Goal: Task Accomplishment & Management: Use online tool/utility

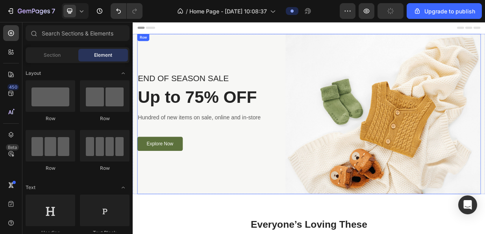
click at [242, 233] on div "END OF SEASON SALE Text block Up to 75% OFF Heading Hundred of new items on sal…" at bounding box center [231, 145] width 187 height 214
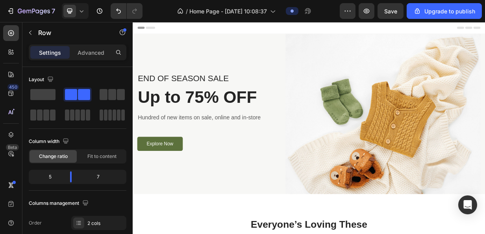
click at [252, 232] on div "END OF SEASON SALE Text block Up to 75% OFF Heading Hundred of new items on sal…" at bounding box center [231, 145] width 187 height 214
click at [242, 225] on div "END OF SEASON SALE Text block Up to 75% OFF Heading Hundred of new items on sal…" at bounding box center [231, 145] width 187 height 214
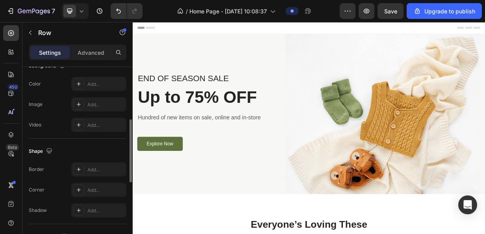
scroll to position [79, 0]
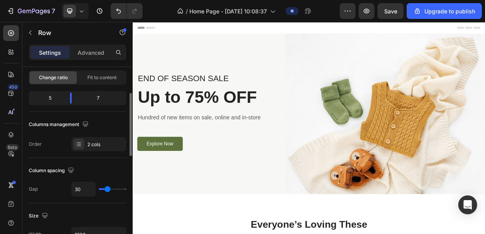
click at [241, 233] on div "END OF SEASON SALE Text block Up to 75% OFF Heading Hundred of new items on sal…" at bounding box center [231, 145] width 187 height 214
click at [325, 46] on div "END OF SEASON SALE Text block Up to 75% OFF Heading Hundred of new items on sal…" at bounding box center [368, 145] width 460 height 214
click at [273, 228] on div "END OF SEASON SALE Text block Up to 75% OFF Heading Hundred of new items on sal…" at bounding box center [231, 145] width 187 height 214
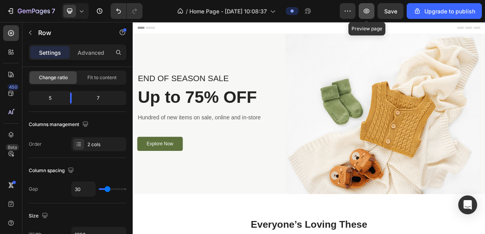
click at [370, 14] on icon "button" at bounding box center [366, 11] width 8 height 8
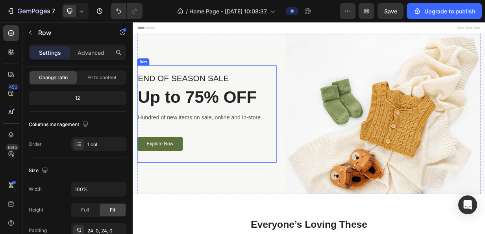
click at [272, 197] on div "Explore Now Button" at bounding box center [231, 188] width 187 height 25
click at [286, 233] on div "END OF SEASON SALE Text block Up to 75% OFF Heading Hundred of new items on sal…" at bounding box center [231, 145] width 187 height 214
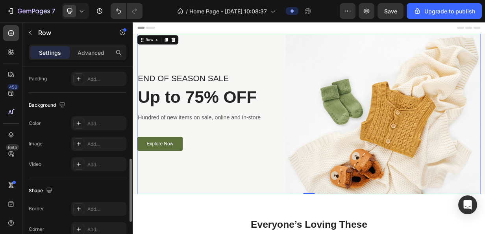
scroll to position [379, 0]
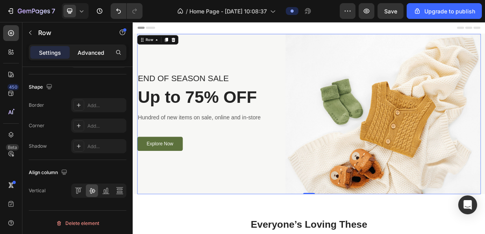
click at [87, 56] on p "Advanced" at bounding box center [91, 52] width 27 height 8
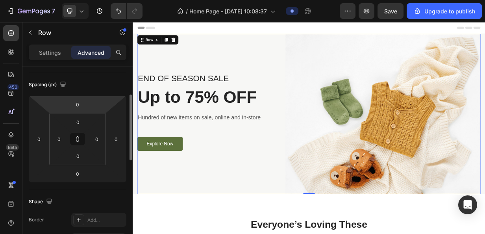
scroll to position [0, 0]
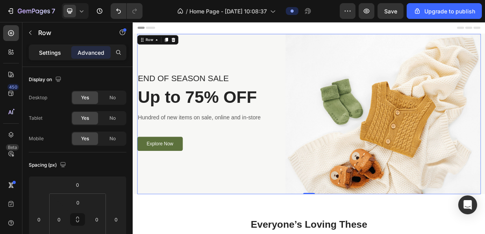
click at [33, 49] on div "Settings" at bounding box center [49, 52] width 39 height 13
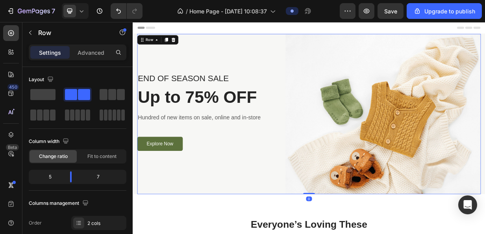
click at [185, 233] on div "END OF SEASON SALE Text block Up to 75% OFF Heading Hundred of new items on sal…" at bounding box center [231, 145] width 187 height 214
click at [94, 156] on span "Fit to content" at bounding box center [101, 156] width 29 height 7
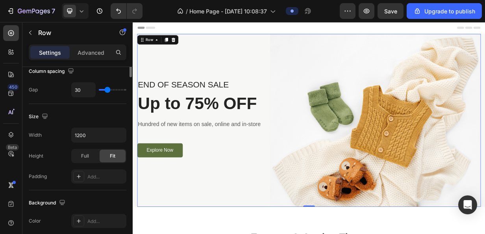
scroll to position [39, 0]
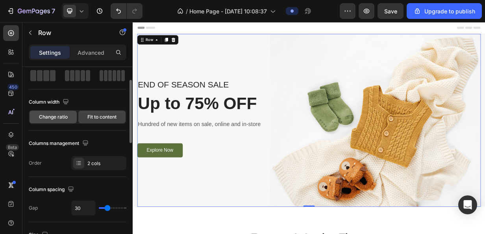
click at [50, 111] on div "Change ratio" at bounding box center [53, 117] width 47 height 13
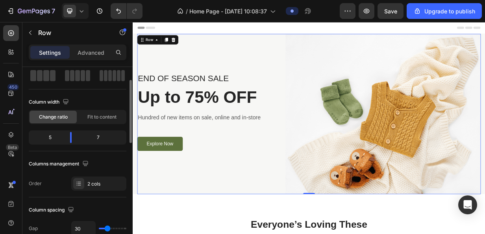
scroll to position [0, 0]
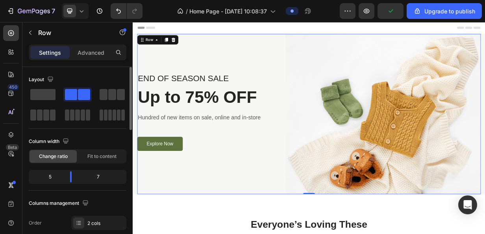
click at [38, 87] on div "Layout" at bounding box center [78, 97] width 98 height 49
click at [44, 93] on span at bounding box center [42, 94] width 25 height 11
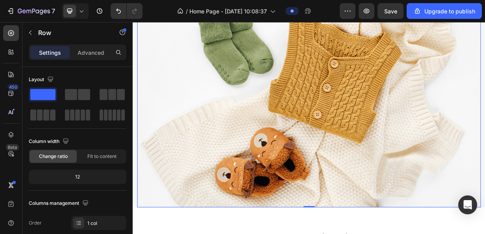
scroll to position [157, 0]
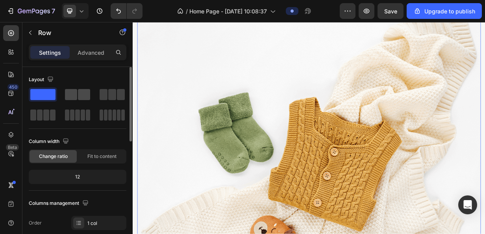
click at [72, 91] on span at bounding box center [71, 94] width 12 height 11
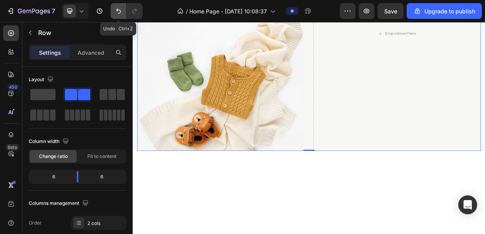
click at [118, 8] on icon "Undo/Redo" at bounding box center [118, 11] width 8 height 8
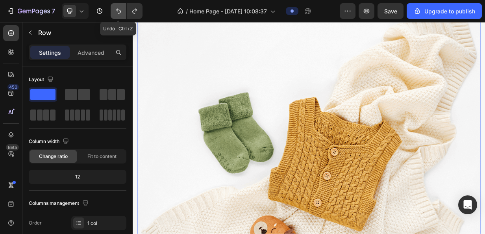
click at [118, 8] on icon "Undo/Redo" at bounding box center [118, 11] width 8 height 8
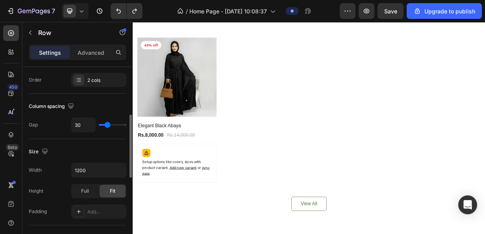
scroll to position [0, 0]
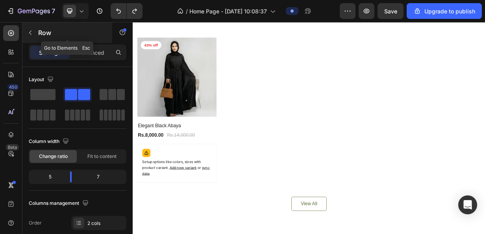
click at [34, 31] on button "button" at bounding box center [30, 32] width 13 height 13
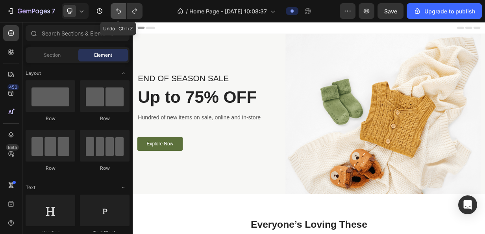
click at [121, 9] on icon "Undo/Redo" at bounding box center [118, 11] width 8 height 8
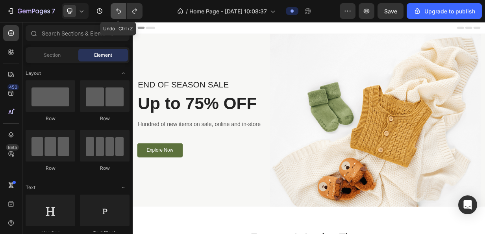
click at [121, 9] on icon "Undo/Redo" at bounding box center [118, 11] width 8 height 8
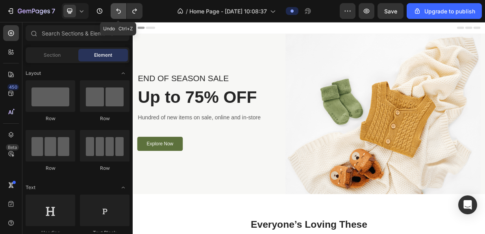
click at [121, 9] on icon "Undo/Redo" at bounding box center [118, 11] width 8 height 8
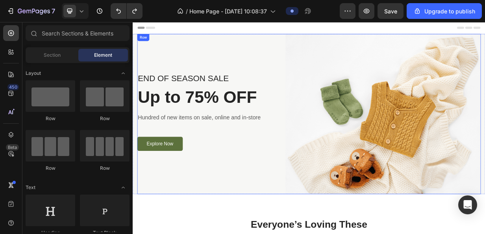
click at [322, 233] on div "END OF SEASON SALE Text block Up to 75% OFF Heading Hundred of new items on sal…" at bounding box center [231, 145] width 187 height 214
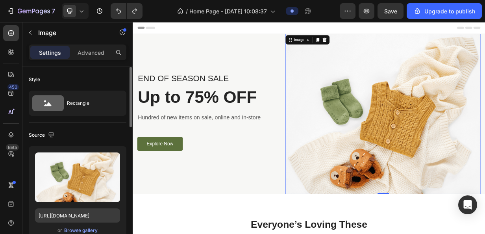
scroll to position [39, 0]
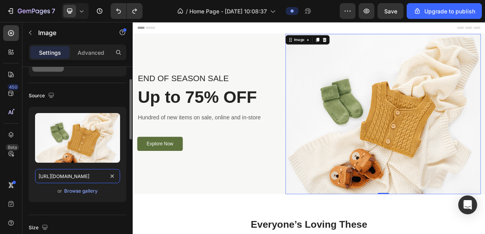
click at [104, 174] on input "[URL][DOMAIN_NAME]" at bounding box center [77, 176] width 85 height 14
paste input "[DOMAIN_NAME][URL]"
type input "[URL][DOMAIN_NAME]"
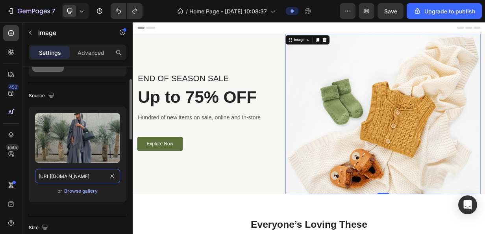
scroll to position [0, 197]
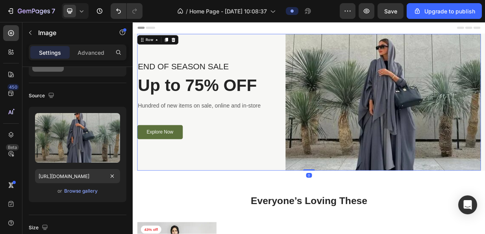
click at [303, 209] on div "END OF SEASON SALE Text block Up to 75% OFF Heading Hundred of new items on sal…" at bounding box center [231, 129] width 187 height 183
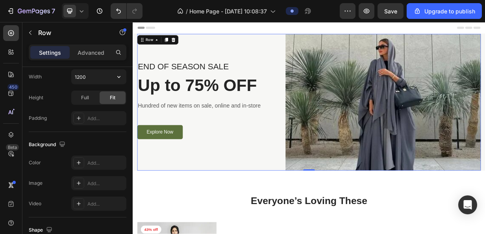
scroll to position [0, 0]
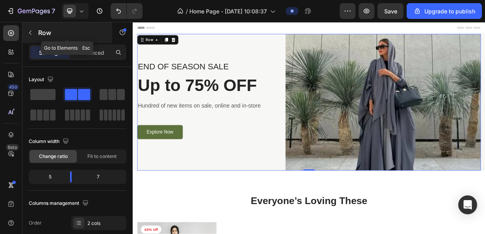
click at [32, 31] on icon "button" at bounding box center [30, 33] width 6 height 6
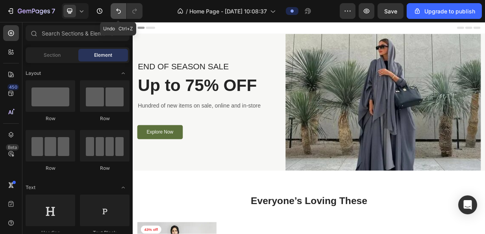
click at [118, 14] on icon "Undo/Redo" at bounding box center [118, 11] width 8 height 8
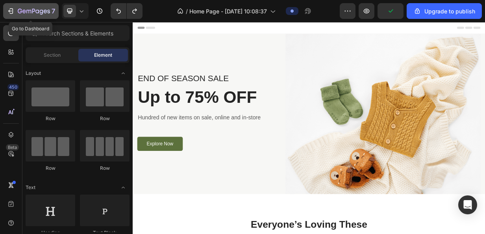
click at [15, 11] on div "7" at bounding box center [31, 10] width 48 height 9
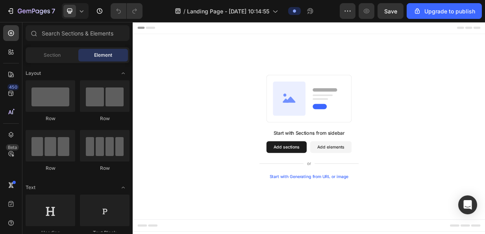
click at [336, 185] on button "Add sections" at bounding box center [339, 190] width 54 height 16
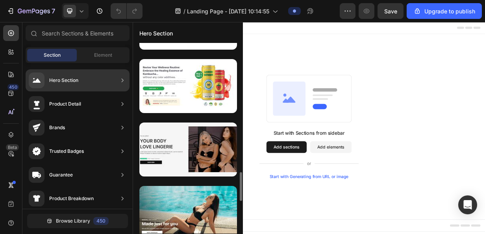
scroll to position [596, 0]
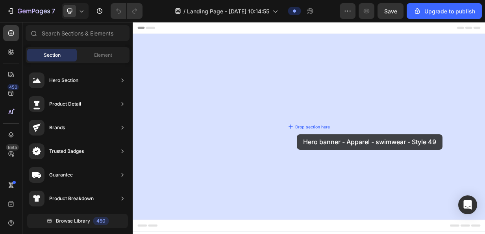
drag, startPoint x: 318, startPoint y: 211, endPoint x: 323, endPoint y: 172, distance: 39.3
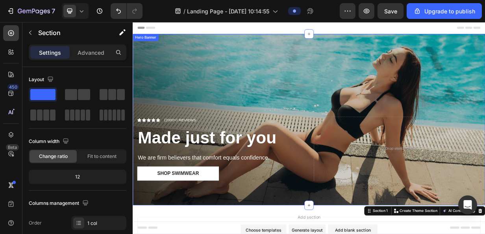
click at [388, 76] on div "Overlay" at bounding box center [369, 152] width 472 height 229
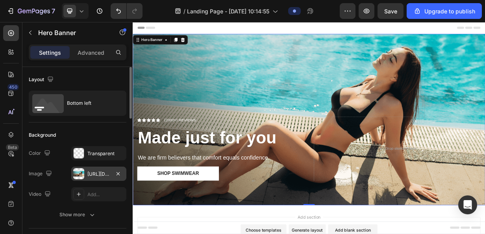
click at [110, 174] on div "https://cdn.shopify.com/s/files/1/2005/9307/files/gempages_432750572815254551-1…" at bounding box center [98, 173] width 23 height 7
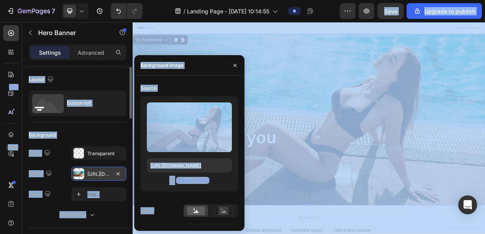
click at [110, 174] on div "https://cdn.shopify.com/s/files/1/2005/9307/files/gempages_432750572815254551-1…" at bounding box center [98, 173] width 23 height 7
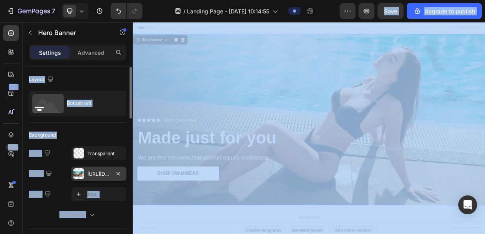
click at [110, 174] on div "https://cdn.shopify.com/s/files/1/2005/9307/files/gempages_432750572815254551-1…" at bounding box center [98, 173] width 23 height 7
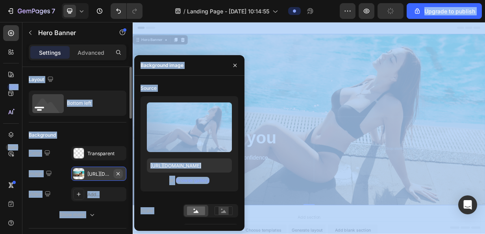
type input "https://cdn.shopify.com/s/files/1/0643/0031/8831/files/gempages_574635295958369…"
click at [114, 172] on button "button" at bounding box center [117, 173] width 9 height 9
type input "Auto"
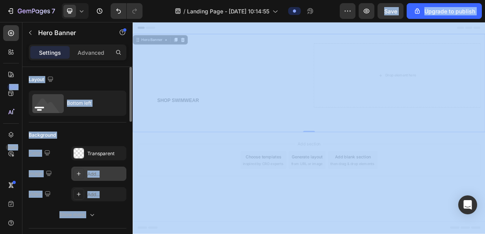
click at [98, 174] on div "Add..." at bounding box center [105, 173] width 37 height 7
type input "https://cdn.shopify.com/s/files/1/2005/9307/files/background_settings.jpg"
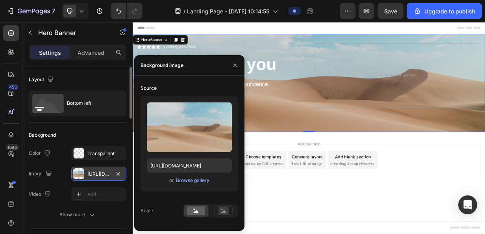
click at [100, 170] on div "https://cdn.shopify.com/s/files/1/2005/9307/files/background_settings.jpg" at bounding box center [98, 173] width 23 height 7
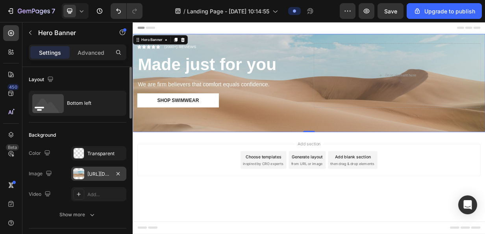
click at [102, 171] on div "https://cdn.shopify.com/s/files/1/2005/9307/files/background_settings.jpg" at bounding box center [98, 173] width 23 height 7
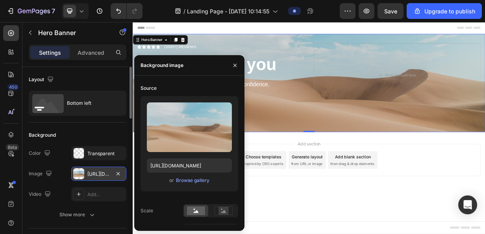
click at [102, 171] on div "https://cdn.shopify.com/s/files/1/2005/9307/files/background_settings.jpg" at bounding box center [98, 173] width 23 height 7
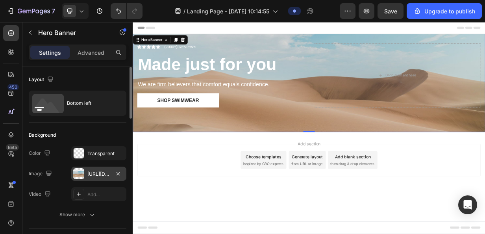
click at [102, 171] on div "https://cdn.shopify.com/s/files/1/2005/9307/files/background_settings.jpg" at bounding box center [98, 173] width 23 height 7
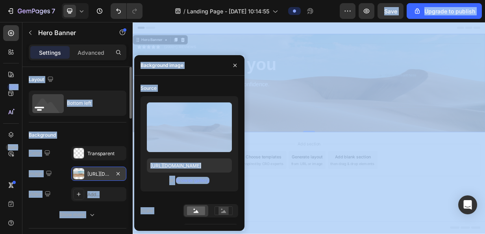
click at [102, 171] on div "https://cdn.shopify.com/s/files/1/2005/9307/files/background_settings.jpg" at bounding box center [98, 173] width 23 height 7
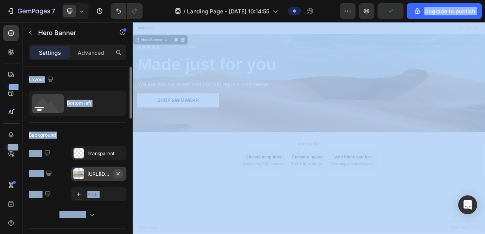
click at [114, 171] on button "button" at bounding box center [117, 173] width 9 height 9
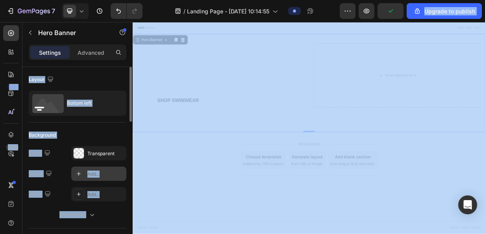
click at [103, 174] on div "Add..." at bounding box center [105, 173] width 37 height 7
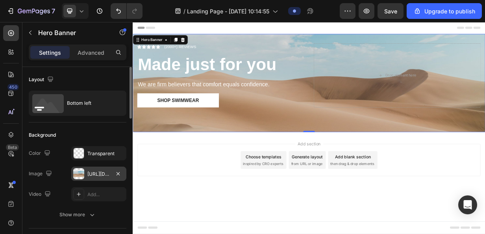
click at [117, 205] on div "The changes might be hidden by the image and the video. Color Transparent Image…" at bounding box center [78, 184] width 98 height 76
click at [98, 170] on div "https://cdn.shopify.com/s/files/1/2005/9307/files/background_settings.jpg" at bounding box center [98, 173] width 23 height 7
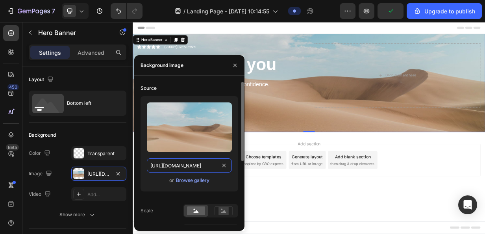
click at [195, 168] on input "https://cdn.shopify.com/s/files/1/2005/9307/files/background_settings.jpg" at bounding box center [189, 165] width 85 height 14
paste input "[DOMAIN_NAME][URL]"
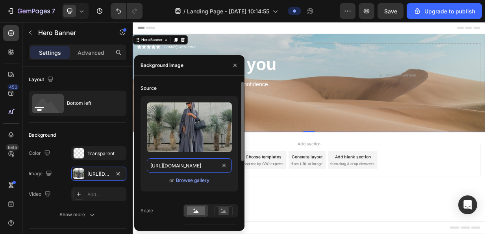
scroll to position [0, 197]
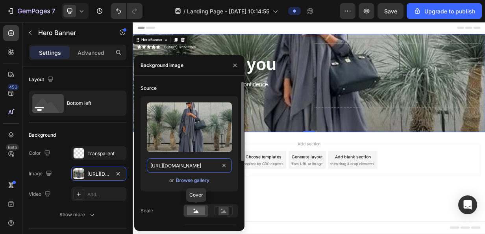
type input "[URL][DOMAIN_NAME]"
click at [193, 208] on rect at bounding box center [196, 210] width 18 height 9
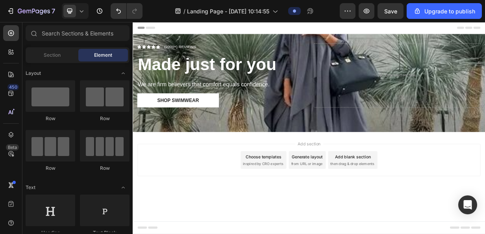
click at [342, 233] on div "Add section Choose templates inspired by CRO experts Generate layout from URL o…" at bounding box center [369, 218] width 472 height 97
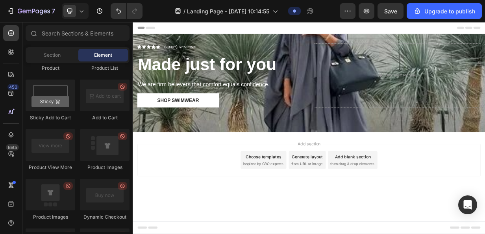
scroll to position [905, 0]
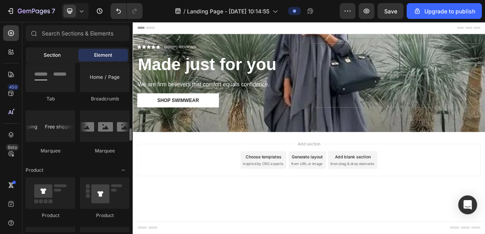
click at [58, 50] on div "Section" at bounding box center [52, 55] width 50 height 13
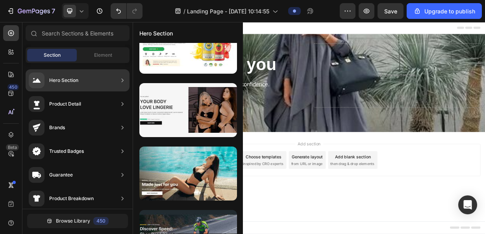
scroll to position [122, 0]
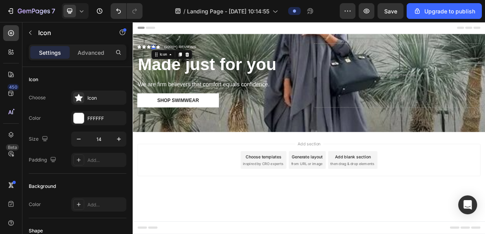
click at [161, 54] on icon at bounding box center [160, 56] width 6 height 6
click at [206, 65] on icon at bounding box center [205, 66] width 5 height 6
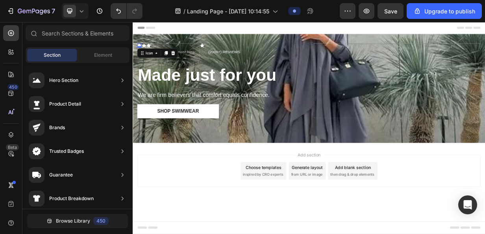
click at [141, 52] on icon at bounding box center [141, 53] width 6 height 5
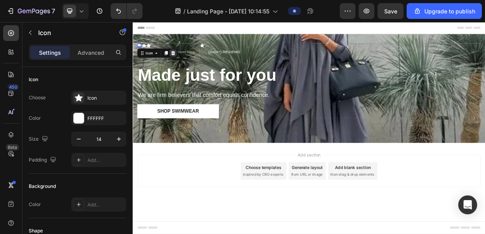
click at [184, 63] on icon at bounding box center [186, 64] width 6 height 6
click at [207, 53] on div "Icon 0" at bounding box center [207, 54] width 6 height 6
click at [251, 63] on icon at bounding box center [252, 64] width 6 height 6
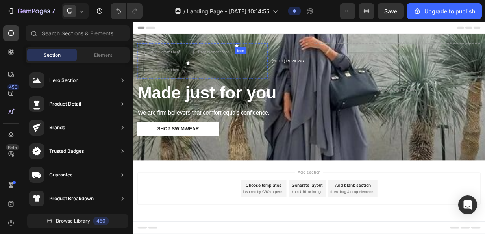
click at [270, 51] on icon at bounding box center [272, 54] width 6 height 6
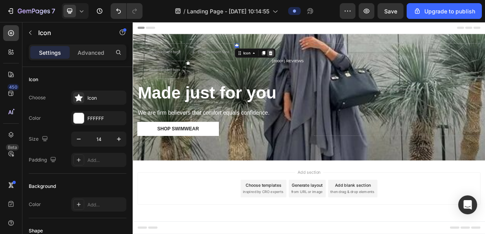
click at [317, 63] on icon at bounding box center [317, 64] width 5 height 6
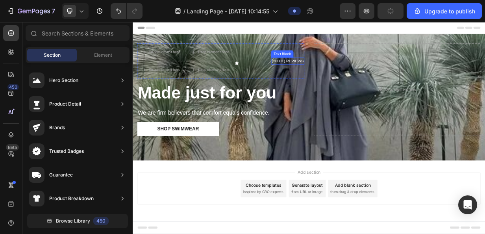
click at [340, 72] on p "(2000+) REVIEWS" at bounding box center [340, 74] width 43 height 8
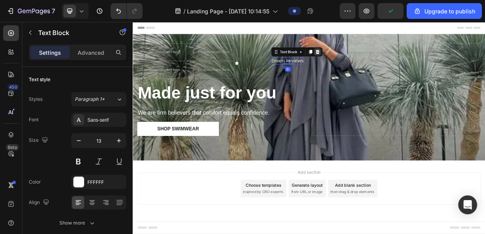
click at [377, 63] on icon at bounding box center [380, 62] width 6 height 6
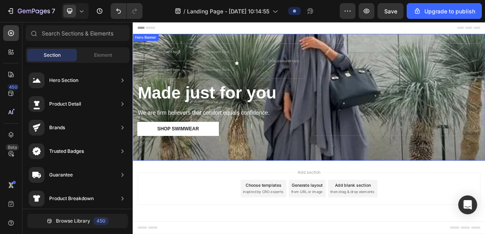
click at [335, 184] on div "Drop element here Drop element here Drop element here Drop element here Icon Ic…" at bounding box center [369, 123] width 472 height 170
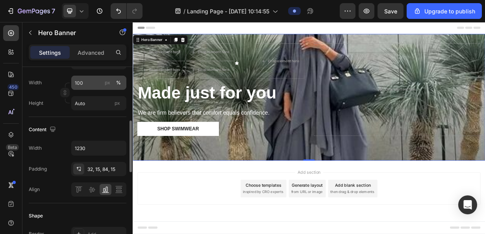
scroll to position [157, 0]
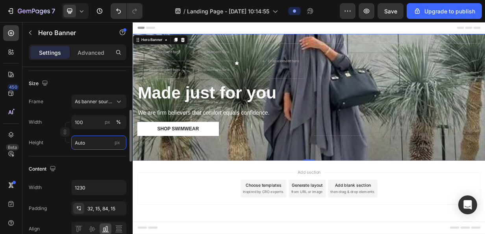
click at [90, 147] on input "Auto" at bounding box center [98, 142] width 55 height 14
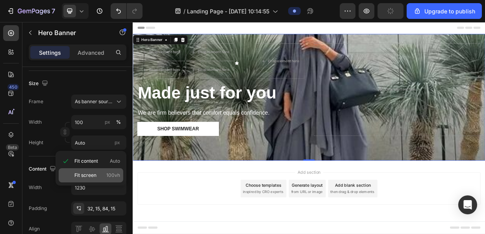
click at [93, 170] on div "Fit screen 100vh" at bounding box center [91, 175] width 65 height 14
type input "100 vh"
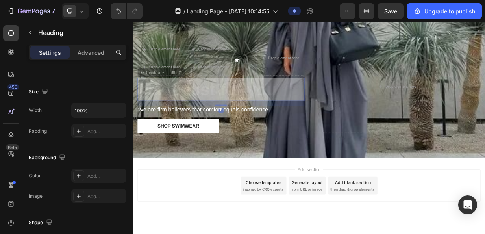
scroll to position [0, 0]
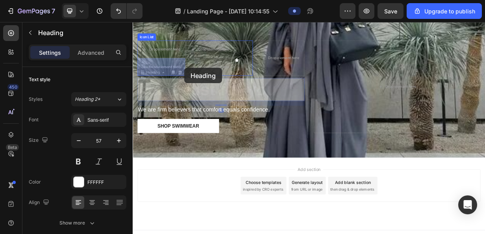
drag, startPoint x: 203, startPoint y: 120, endPoint x: 201, endPoint y: 83, distance: 36.6
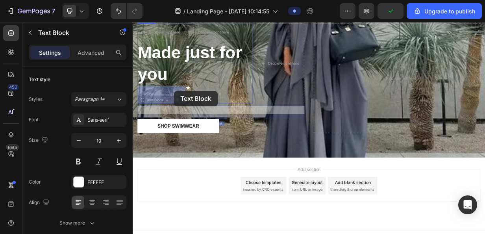
drag, startPoint x: 213, startPoint y: 141, endPoint x: 188, endPoint y: 114, distance: 36.8
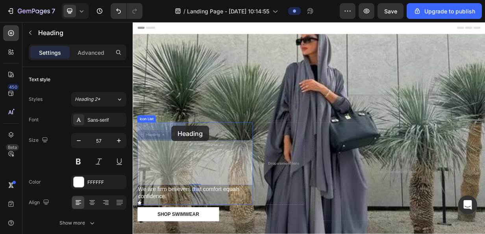
drag, startPoint x: 207, startPoint y: 196, endPoint x: 184, endPoint y: 161, distance: 41.7
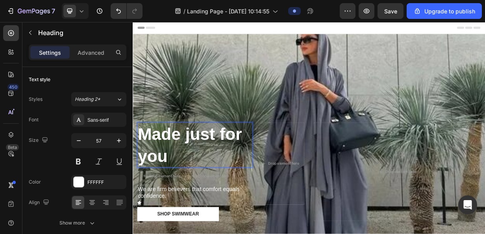
drag, startPoint x: 184, startPoint y: 181, endPoint x: 181, endPoint y: 159, distance: 22.2
drag, startPoint x: 200, startPoint y: 198, endPoint x: 194, endPoint y: 189, distance: 10.7
click at [194, 189] on p "Made just for you" at bounding box center [215, 186] width 153 height 58
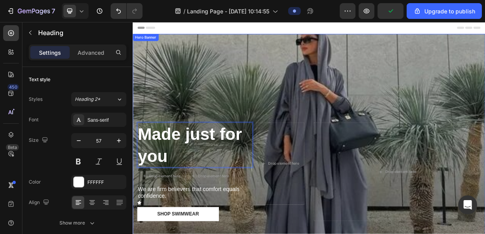
click at [233, 95] on div "Overlay" at bounding box center [369, 180] width 472 height 284
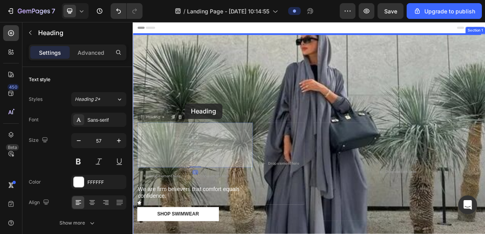
drag, startPoint x: 237, startPoint y: 179, endPoint x: 202, endPoint y: 131, distance: 58.9
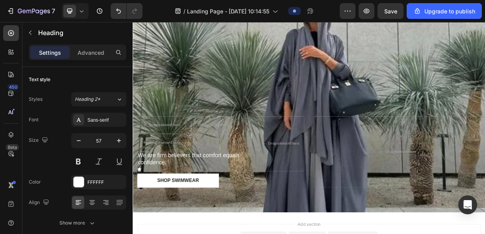
scroll to position [39, 0]
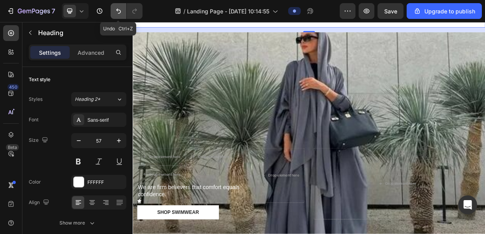
click at [118, 11] on icon "Undo/Redo" at bounding box center [118, 11] width 8 height 8
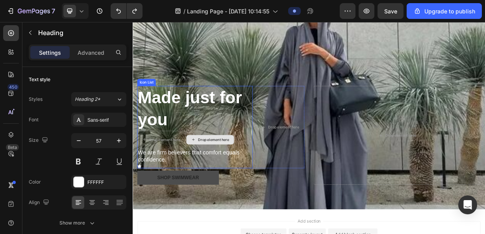
scroll to position [118, 0]
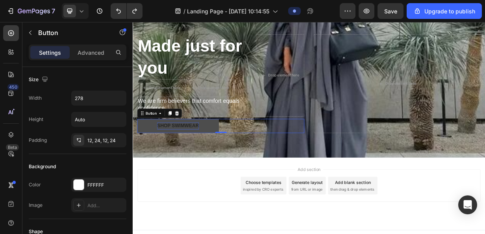
click at [205, 163] on div "Shop Swimwear" at bounding box center [193, 161] width 56 height 9
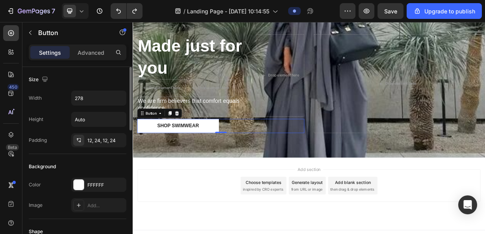
scroll to position [79, 0]
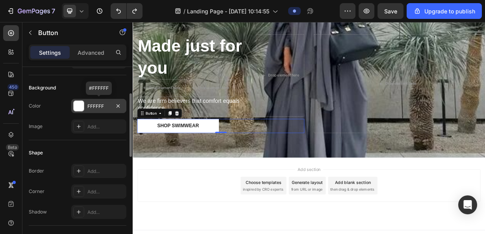
click at [77, 107] on div at bounding box center [79, 106] width 10 height 10
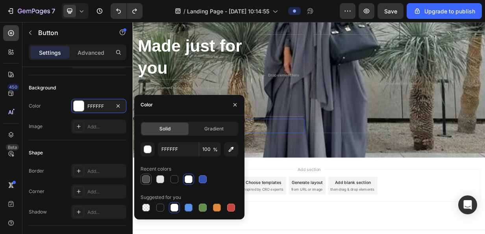
click at [142, 177] on div at bounding box center [146, 179] width 8 height 8
type input "4F4F4F"
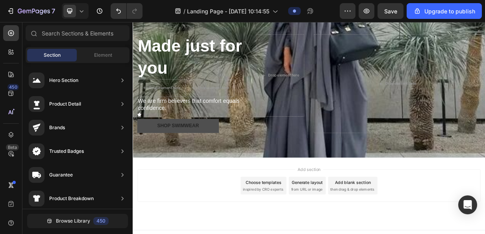
click at [144, 145] on icon at bounding box center [141, 146] width 6 height 6
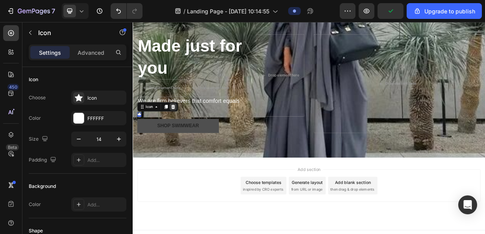
click at [187, 136] on icon at bounding box center [186, 136] width 5 height 6
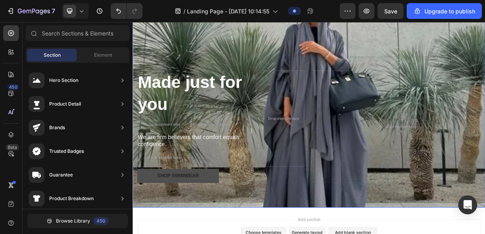
scroll to position [50, 0]
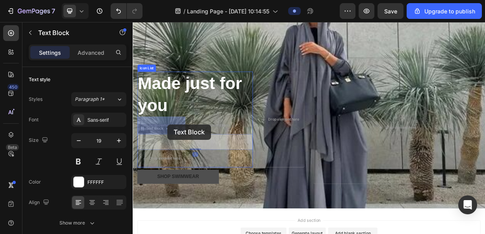
drag, startPoint x: 184, startPoint y: 181, endPoint x: 179, endPoint y: 159, distance: 22.6
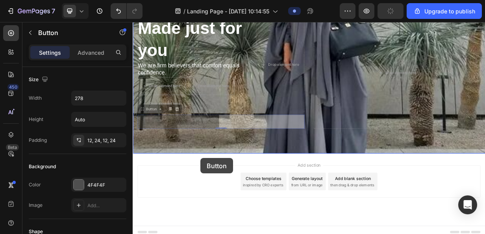
scroll to position [129, 0]
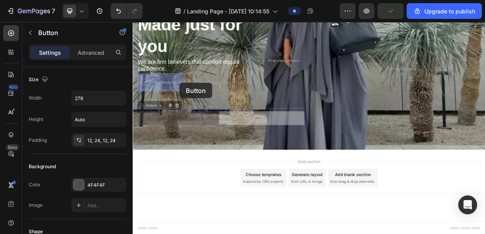
drag, startPoint x: 236, startPoint y: 230, endPoint x: 195, endPoint y: 103, distance: 132.8
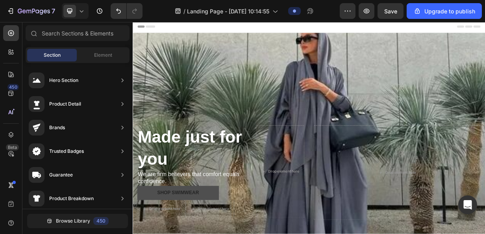
scroll to position [0, 0]
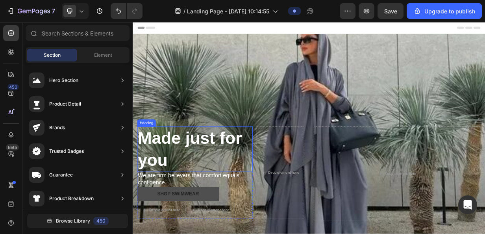
click at [200, 179] on strong "Made just for you" at bounding box center [209, 192] width 140 height 54
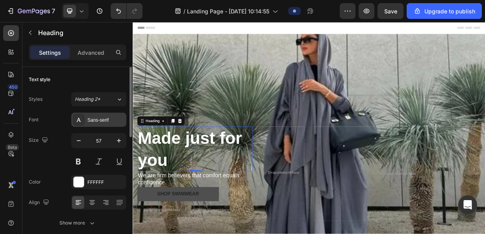
click at [98, 116] on div "Sans-serif" at bounding box center [105, 119] width 37 height 7
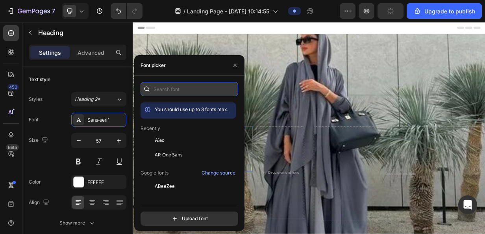
click at [172, 91] on input "text" at bounding box center [189, 89] width 98 height 14
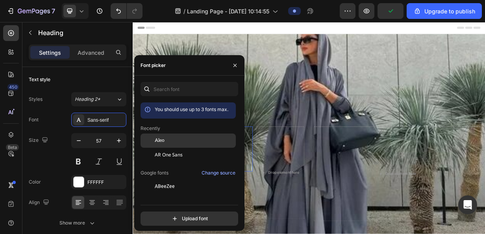
click at [170, 139] on div "Aleo" at bounding box center [194, 140] width 79 height 7
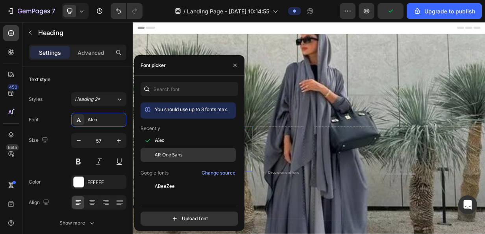
click at [167, 155] on span "AR One Sans" at bounding box center [169, 154] width 28 height 7
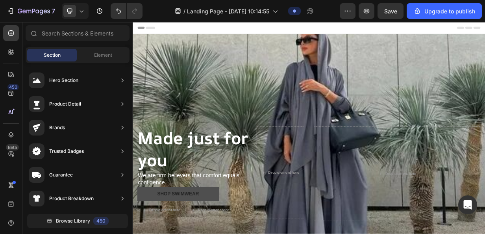
click at [233, 30] on div "Header" at bounding box center [369, 30] width 460 height 16
click at [196, 176] on strong "Made just for you" at bounding box center [213, 191] width 148 height 59
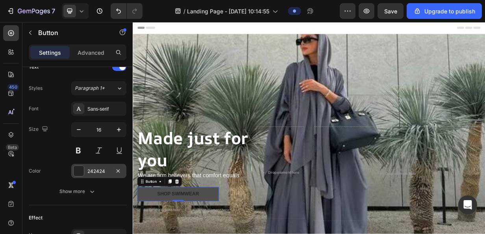
scroll to position [373, 0]
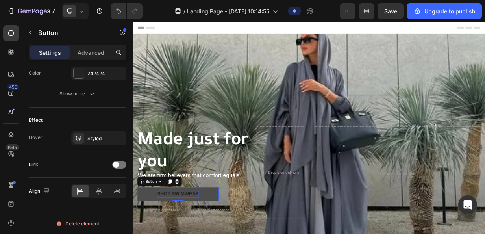
click at [75, 71] on div at bounding box center [79, 73] width 10 height 10
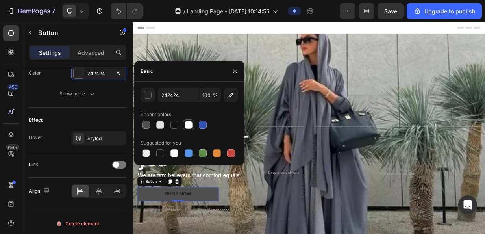
click at [186, 124] on div at bounding box center [189, 125] width 8 height 8
type input "FFFFFF"
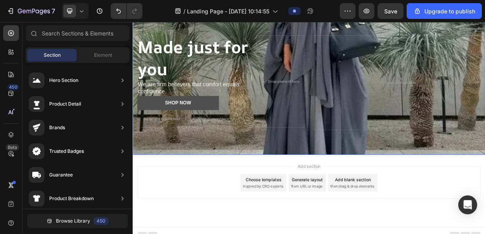
scroll to position [129, 0]
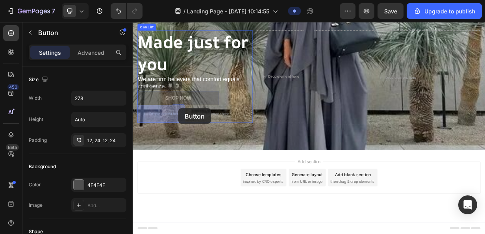
drag, startPoint x: 227, startPoint y: 121, endPoint x: 194, endPoint y: 138, distance: 37.7
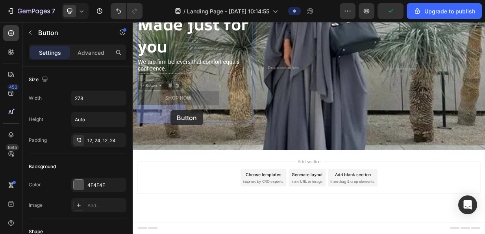
drag, startPoint x: 215, startPoint y: 120, endPoint x: 183, endPoint y: 140, distance: 36.9
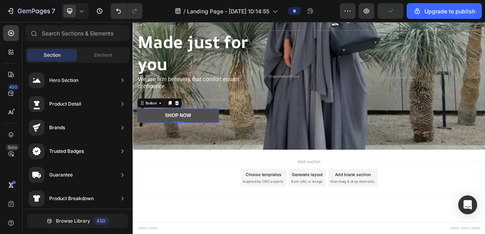
click at [202, 210] on div "Add section Choose templates inspired by CRO experts Generate layout from URL o…" at bounding box center [369, 230] width 460 height 43
click at [148, 150] on button "shop now" at bounding box center [192, 147] width 109 height 19
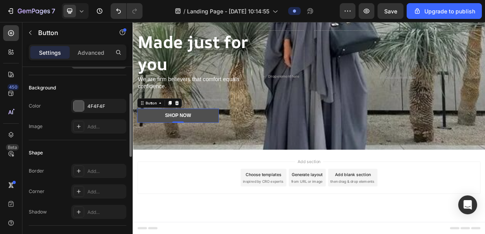
scroll to position [118, 0]
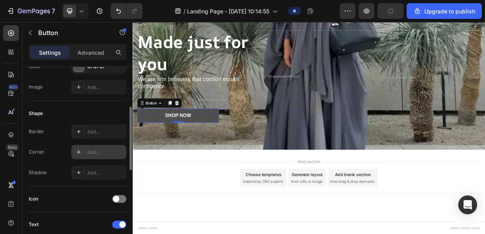
click at [90, 147] on div "Add..." at bounding box center [98, 152] width 55 height 14
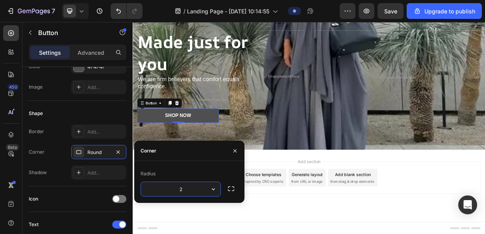
type input "20"
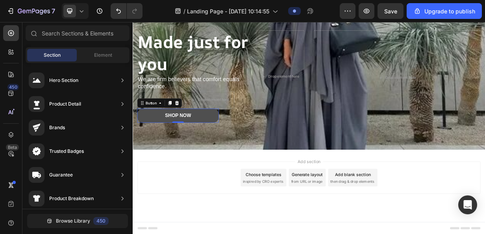
click at [234, 145] on button "shop now" at bounding box center [192, 147] width 109 height 19
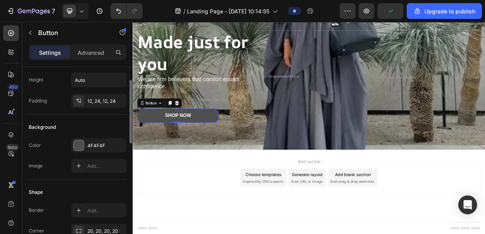
scroll to position [79, 0]
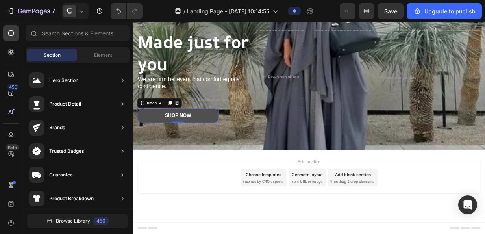
click at [166, 233] on div "Add section Choose templates inspired by CRO experts Generate layout from URL o…" at bounding box center [369, 230] width 460 height 43
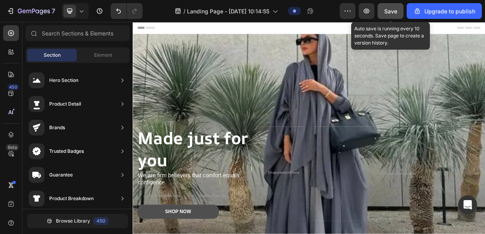
click at [387, 10] on span "Save" at bounding box center [390, 11] width 13 height 7
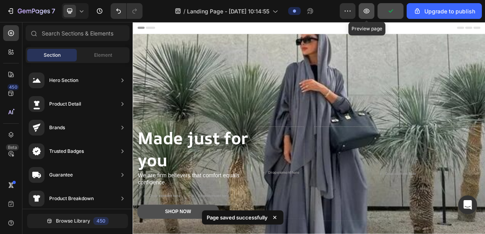
click at [365, 7] on icon "button" at bounding box center [366, 11] width 8 height 8
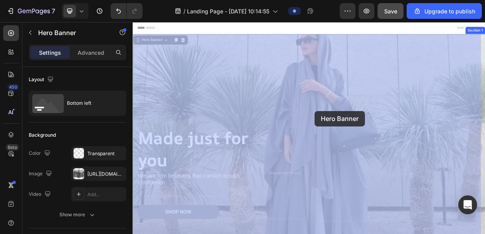
drag, startPoint x: 370, startPoint y: 87, endPoint x: 376, endPoint y: 141, distance: 54.7
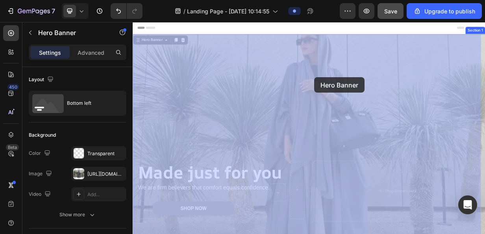
drag, startPoint x: 369, startPoint y: 72, endPoint x: 372, endPoint y: 81, distance: 10.1
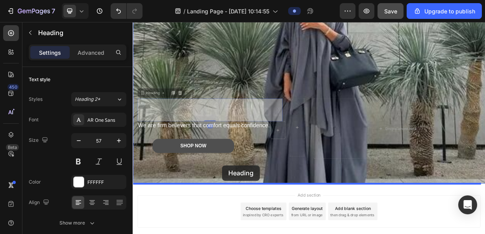
scroll to position [129, 0]
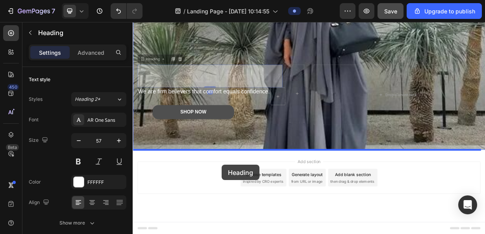
drag, startPoint x: 260, startPoint y: 236, endPoint x: 252, endPoint y: 206, distance: 31.9
click at [252, 209] on div "Header Made just for you Heading 0 Made just for you Heading 0 We are firm beli…" at bounding box center [369, 99] width 472 height 413
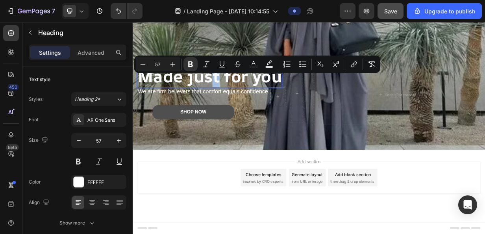
drag, startPoint x: 248, startPoint y: 114, endPoint x: 235, endPoint y: 95, distance: 23.2
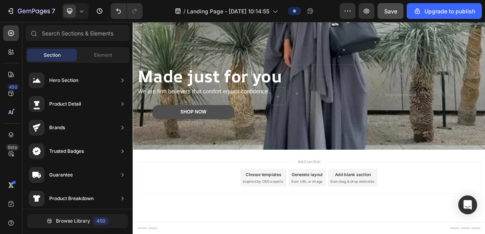
click at [243, 217] on div "Add section Choose templates inspired by CRO experts Generate layout from URL o…" at bounding box center [369, 230] width 460 height 43
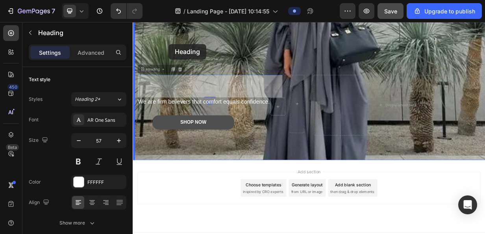
drag, startPoint x: 217, startPoint y: 106, endPoint x: 181, endPoint y: 52, distance: 65.5
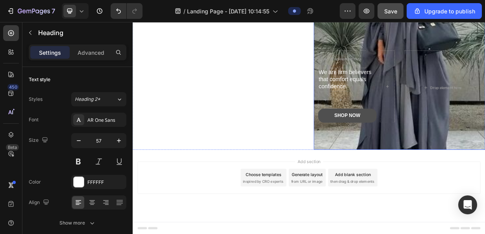
scroll to position [0, 0]
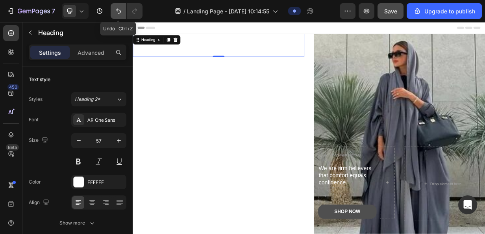
click at [117, 10] on icon "Undo/Redo" at bounding box center [118, 11] width 5 height 5
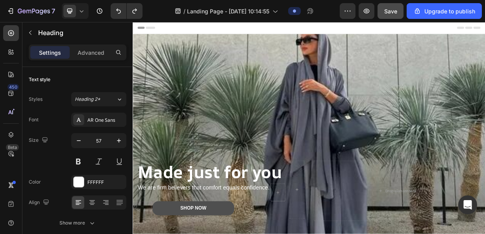
click at [229, 231] on strong "Made just for you" at bounding box center [235, 223] width 193 height 30
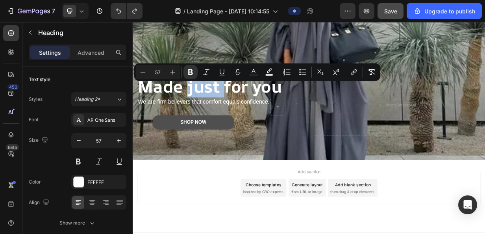
scroll to position [118, 0]
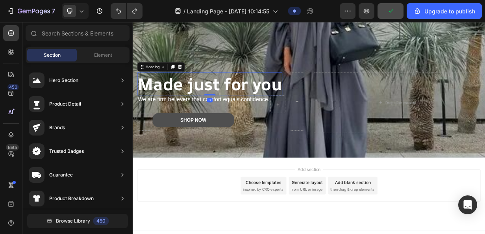
click at [189, 117] on strong "Made just for you" at bounding box center [235, 105] width 193 height 30
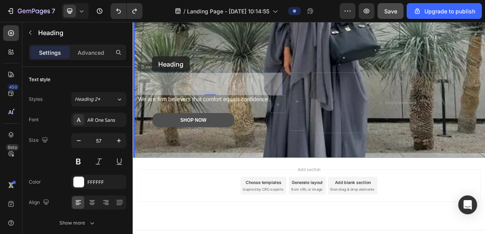
drag, startPoint x: 157, startPoint y: 95, endPoint x: 159, endPoint y: 68, distance: 26.8
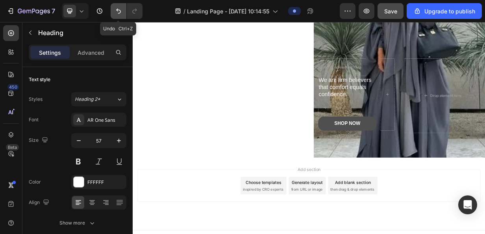
click at [114, 13] on icon "Undo/Redo" at bounding box center [118, 11] width 8 height 8
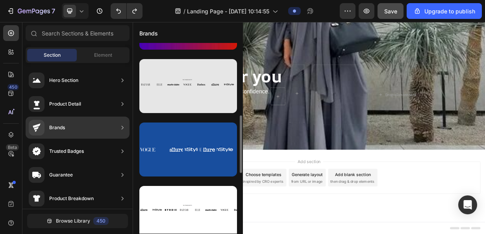
scroll to position [161, 0]
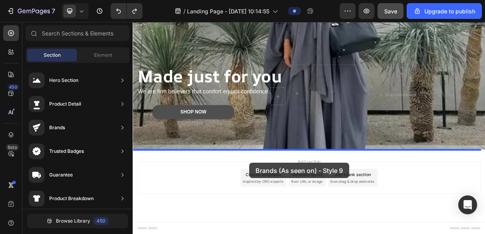
drag, startPoint x: 303, startPoint y: 199, endPoint x: 289, endPoint y: 210, distance: 17.6
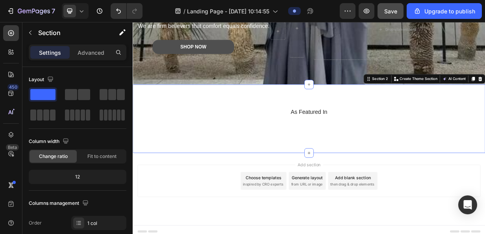
scroll to position [239, 0]
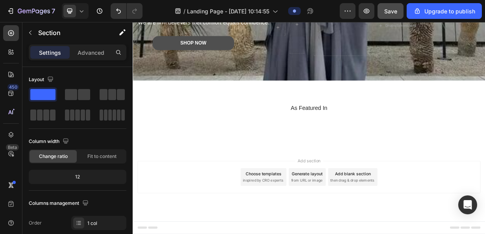
click at [190, 225] on div "Add section Choose templates inspired by CRO experts Generate layout from URL o…" at bounding box center [369, 229] width 460 height 43
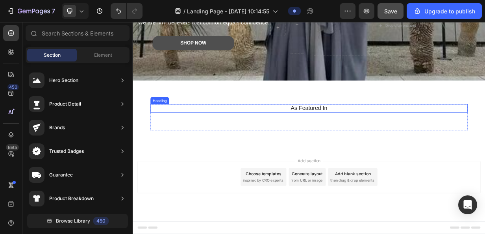
click at [343, 132] on h2 "As Featured In" at bounding box center [368, 137] width 425 height 11
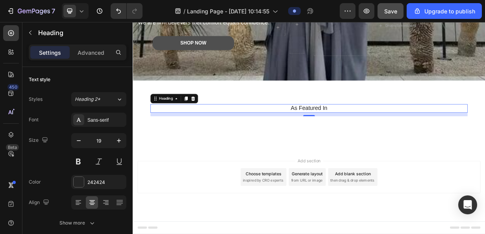
click at [214, 122] on icon at bounding box center [213, 125] width 5 height 6
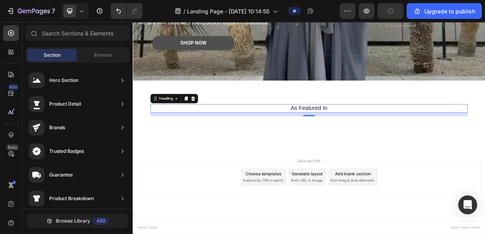
scroll to position [223, 0]
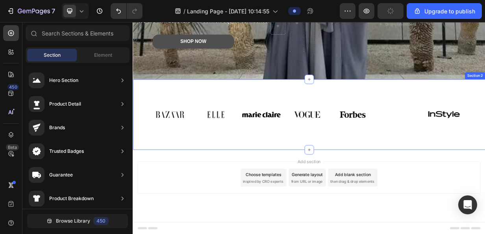
click at [214, 174] on div "Image Image Image Image Image Image Image Carousel Row Section 2" at bounding box center [369, 146] width 472 height 94
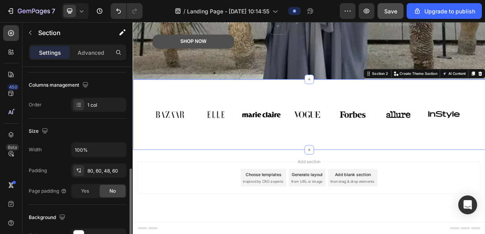
scroll to position [157, 0]
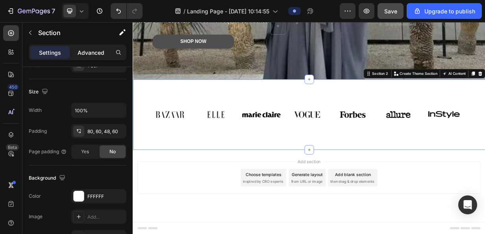
click at [83, 50] on p "Advanced" at bounding box center [91, 52] width 27 height 8
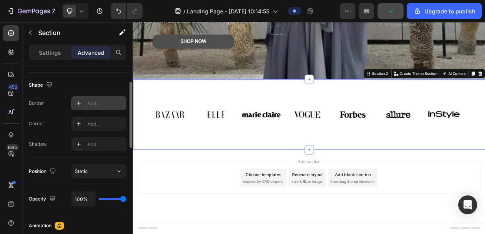
scroll to position [39, 0]
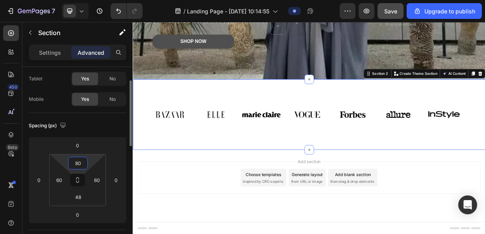
click at [85, 160] on input "80" at bounding box center [78, 163] width 16 height 12
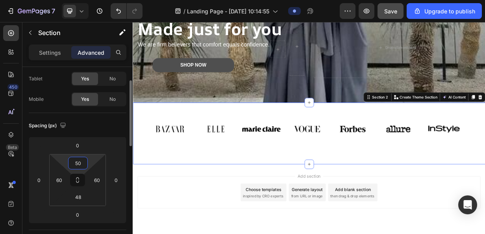
type input "5"
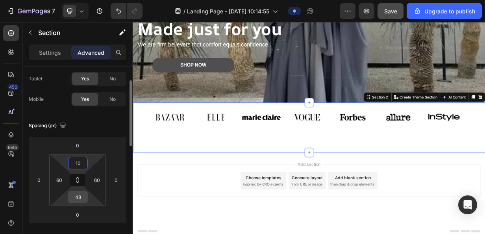
type input "10"
click at [79, 195] on input "48" at bounding box center [78, 197] width 16 height 12
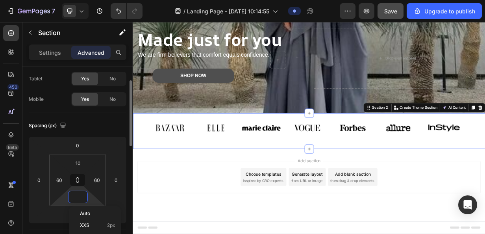
scroll to position [177, 0]
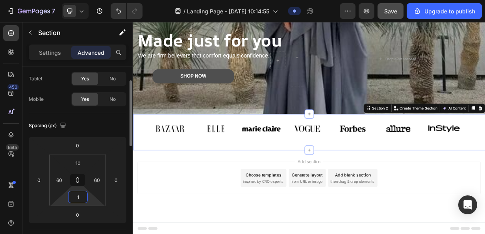
type input "10"
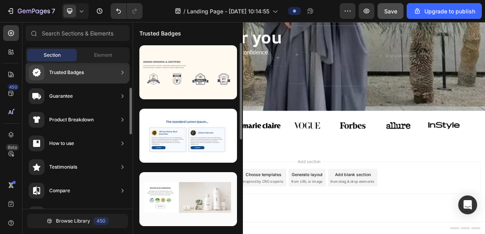
scroll to position [0, 0]
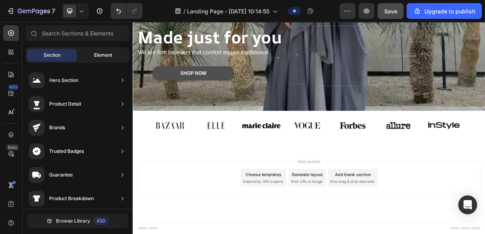
click at [108, 54] on span "Element" at bounding box center [103, 55] width 18 height 7
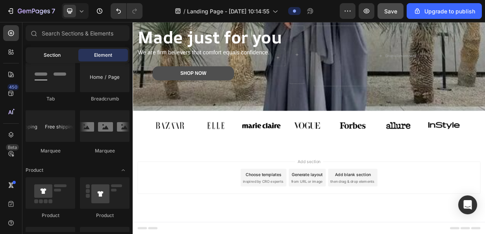
click at [54, 58] on span "Section" at bounding box center [52, 55] width 17 height 7
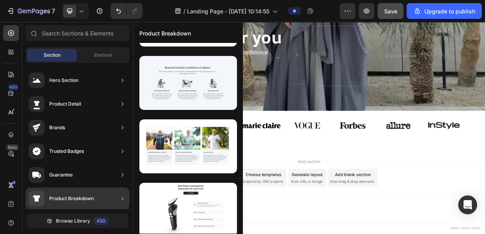
scroll to position [203, 0]
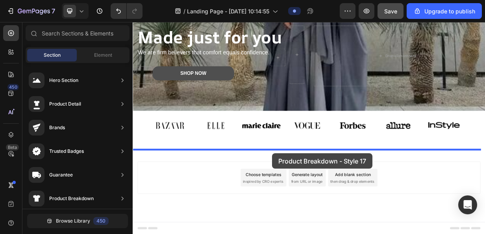
drag, startPoint x: 310, startPoint y: 201, endPoint x: 319, endPoint y: 198, distance: 10.2
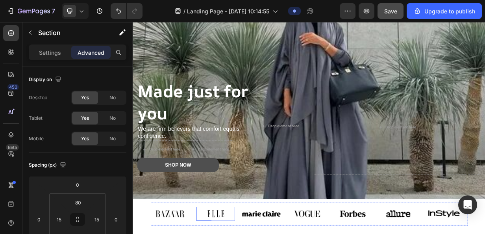
scroll to position [0, 0]
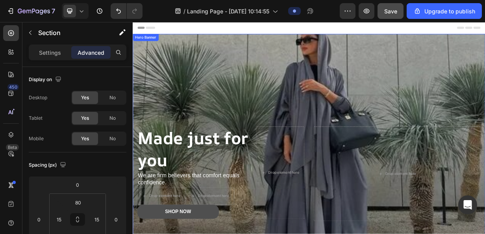
click at [353, 61] on div "Overlay" at bounding box center [369, 180] width 472 height 284
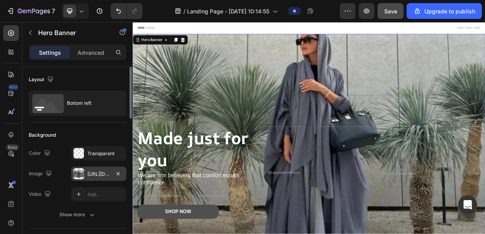
click at [109, 172] on div "[URL][DOMAIN_NAME]" at bounding box center [98, 173] width 23 height 7
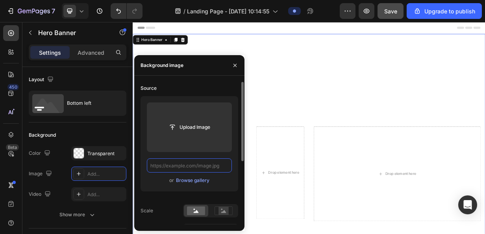
click at [215, 165] on input "text" at bounding box center [189, 165] width 85 height 14
paste input "https://vid.alarabiya.net/images/2016/01/09/0b52ba8d-eb86-4a70-b17e-3c8aa446d14…"
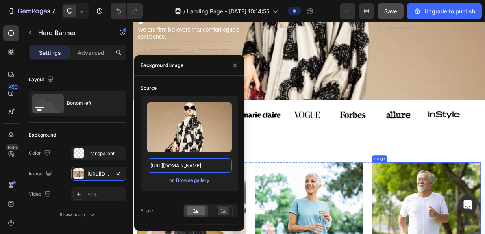
scroll to position [197, 0]
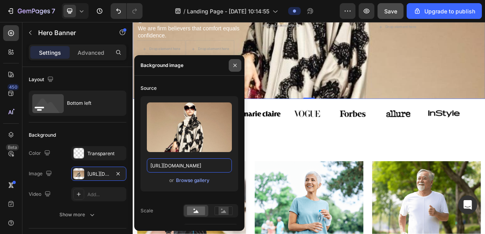
type input "https://vid.alarabiya.net/images/2016/01/09/0b52ba8d-eb86-4a70-b17e-3c8aa446d14…"
click at [236, 65] on icon "button" at bounding box center [235, 65] width 6 height 6
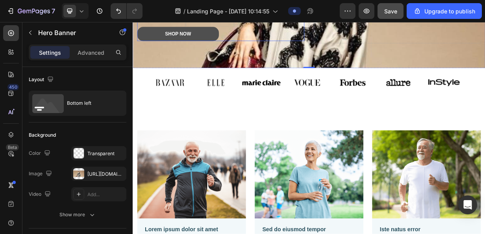
scroll to position [275, 0]
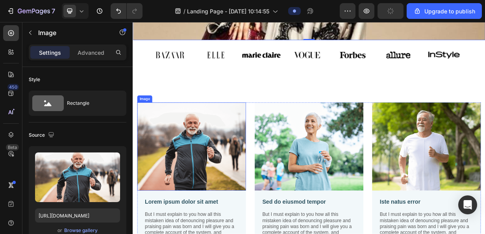
click at [234, 203] on img at bounding box center [211, 189] width 146 height 118
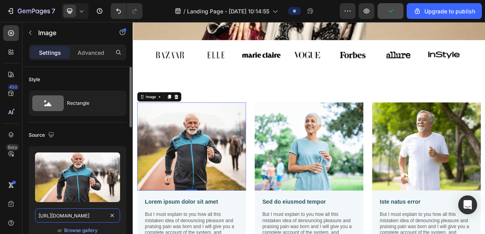
click at [101, 214] on input "https://cdn.shopify.com/s/files/1/2005/9307/files/gempages_432750572815254551-7…" at bounding box center [77, 215] width 85 height 14
paste input "avatars.mds.yandex.net/i?id=b7e0a206f327a08d52a9bea132e831de8ecfb696-3726751-im…"
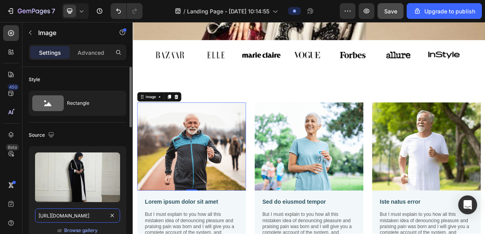
scroll to position [0, 197]
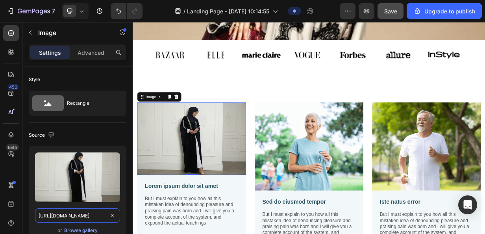
type input "https://avatars.mds.yandex.net/i?id=b7e0a206f327a08d52a9bea132e831de8ecfb696-37…"
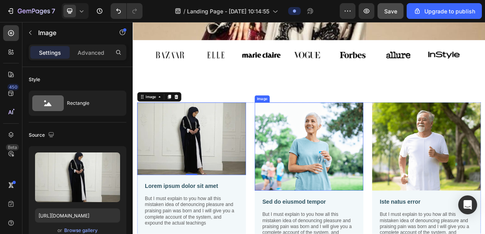
click at [345, 188] on img at bounding box center [369, 189] width 146 height 118
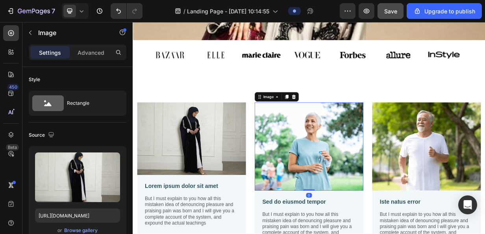
scroll to position [39, 0]
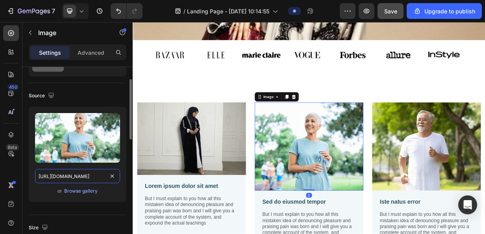
click at [98, 175] on input "https://cdn.shopify.com/s/files/1/2005/9307/files/gempages_432750572815254551-0…" at bounding box center [77, 176] width 85 height 14
paste input "avatars.mds.yandex.net/i?id=b006e6010c19a1e5f6b1b715171527233f78f348-10231830-i…"
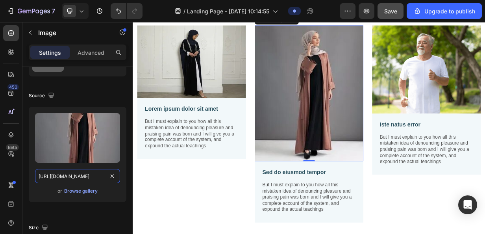
scroll to position [393, 0]
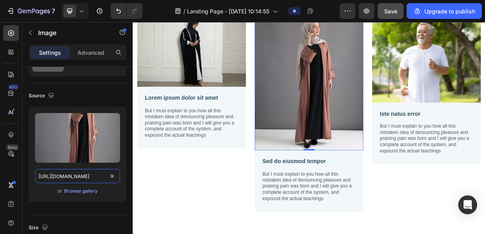
type input "https://avatars.mds.yandex.net/i?id=b006e6010c19a1e5f6b1b715171527233f78f348-10…"
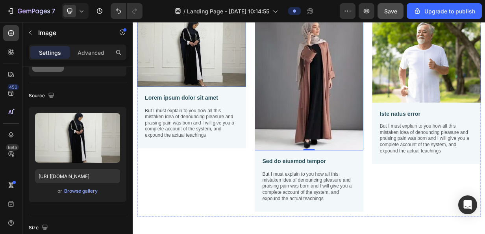
click at [190, 73] on img at bounding box center [211, 60] width 146 height 97
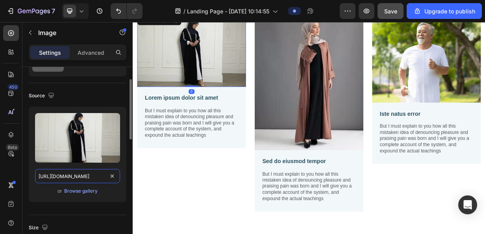
click at [85, 179] on input "https://avatars.mds.yandex.net/i?id=b7e0a206f327a08d52a9bea132e831de8ecfb696-37…" at bounding box center [77, 176] width 85 height 14
paste input "www.hayahalmuslimah.com/cdn/shop/files/PlainChocolateBrownTexturedOpenAbaya1.jp…"
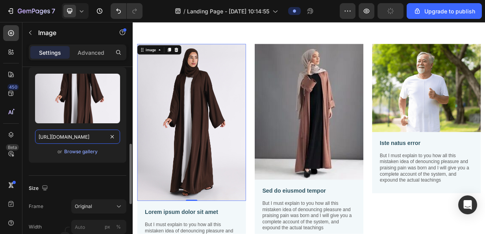
scroll to position [118, 0]
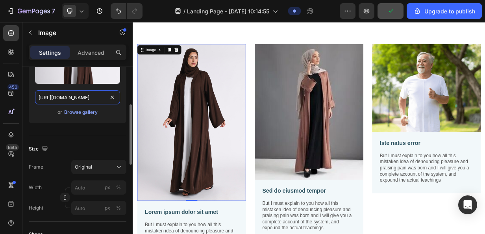
type input "https://www.hayahalmuslimah.com/cdn/shop/files/PlainChocolateBrownTexturedOpenA…"
click at [88, 148] on div "Size" at bounding box center [78, 148] width 98 height 13
click at [92, 183] on input "px %" at bounding box center [98, 187] width 55 height 14
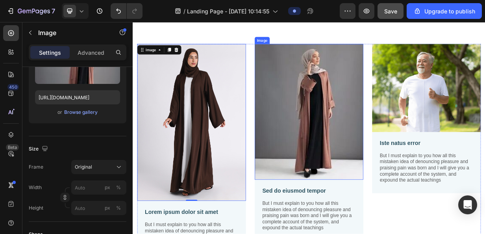
click at [331, 175] on img at bounding box center [369, 143] width 146 height 182
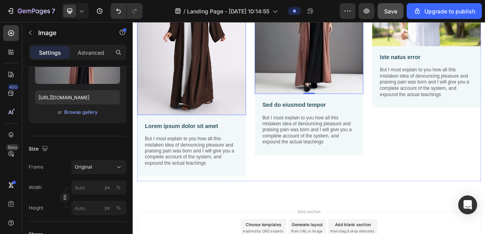
scroll to position [472, 0]
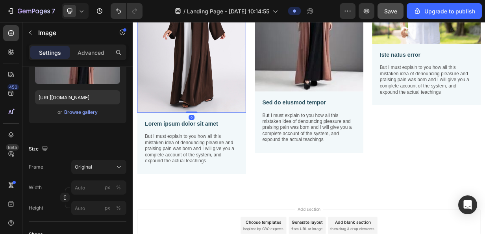
click at [171, 63] on img at bounding box center [211, 39] width 146 height 210
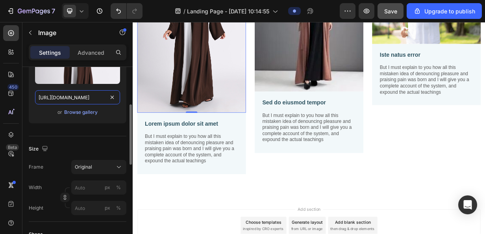
click at [92, 97] on input "https://www.hayahalmuslimah.com/cdn/shop/files/PlainChocolateBrownTexturedOpenA…" at bounding box center [77, 97] width 85 height 14
paste input "avatars.mds.yandex.net/i?id=ffa7f8e585bdd05f348b37f6cb6eec23558cde44-5235006-im…"
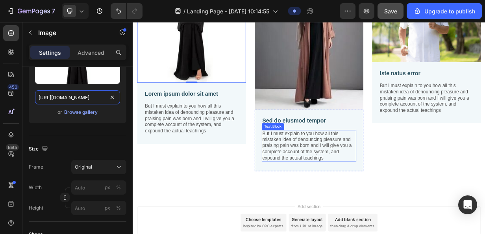
scroll to position [308, 0]
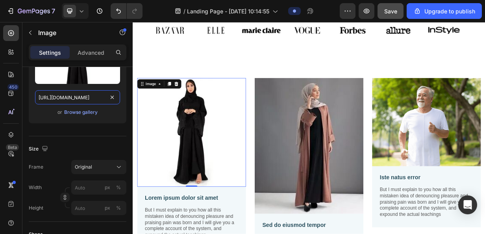
type input "https://avatars.mds.yandex.net/i?id=ffa7f8e585bdd05f348b37f6cb6eec23558cde44-52…"
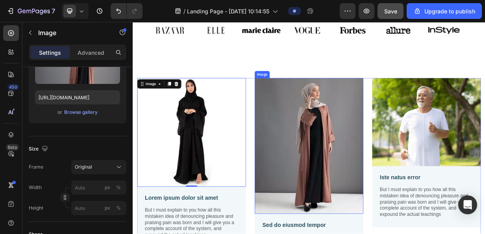
click at [340, 170] on img at bounding box center [369, 188] width 146 height 182
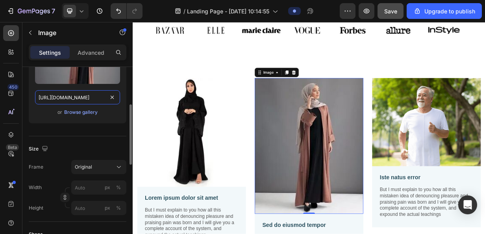
click at [94, 94] on input "https://avatars.mds.yandex.net/i?id=b006e6010c19a1e5f6b1b715171527233f78f348-10…" at bounding box center [77, 97] width 85 height 14
paste input "i0.wp.com/yourbusinessworlds.com/wp-content/uploads/2023/03/%D8%A7%D8%AD%D8%AF%…"
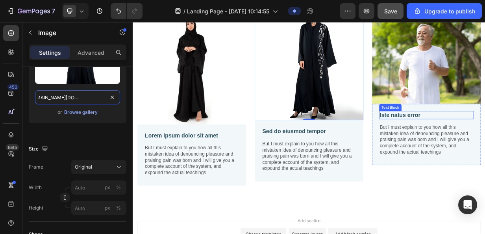
scroll to position [426, 0]
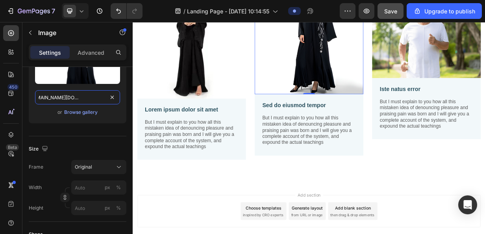
type input "https://i0.wp.com/yourbusinessworlds.com/wp-content/uploads/2023/03/%D8%A7%D8%A…"
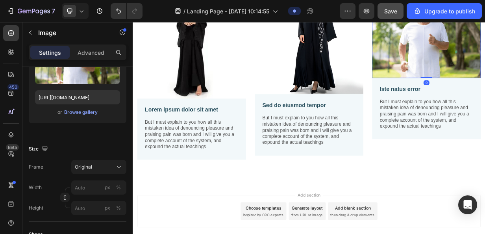
click at [101, 99] on input "https://cdn.shopify.com/s/files/1/2005/9307/files/gempages_432750572815254551-b…" at bounding box center [77, 97] width 85 height 14
paste input "avatars.mds.yandex.net/i?id=1cc1d31f1e5e1b4fcf417ea06ee18cdd407ed99b-5299553-im…"
type input "https://avatars.mds.yandex.net/i?id=1cc1d31f1e5e1b4fcf417ea06ee18cdd407ed99b-52…"
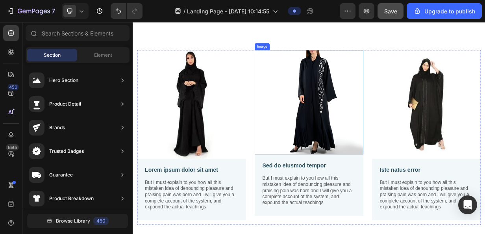
scroll to position [312, 0]
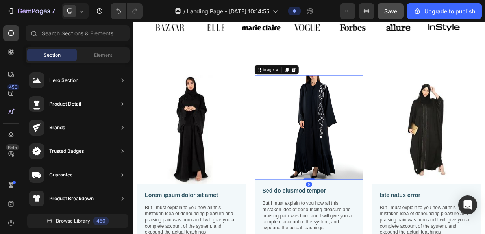
click at [373, 125] on img at bounding box center [369, 164] width 146 height 140
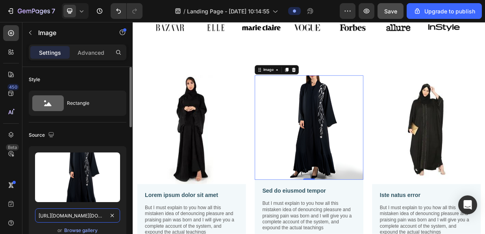
click at [87, 214] on input "https://i0.wp.com/yourbusinessworlds.com/wp-content/uploads/2023/03/%D8%A7%D8%A…" at bounding box center [77, 215] width 85 height 14
paste input "avatars.mds.yandex.net/i?id=589253bd711576e41713bc1bb3b7f167d3f400b2-5345102-im…"
type input "https://avatars.mds.yandex.net/i?id=589253bd711576e41713bc1bb3b7f167d3f400b2-53…"
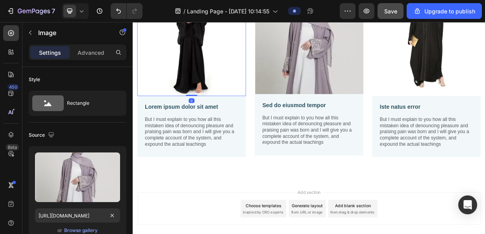
scroll to position [118, 0]
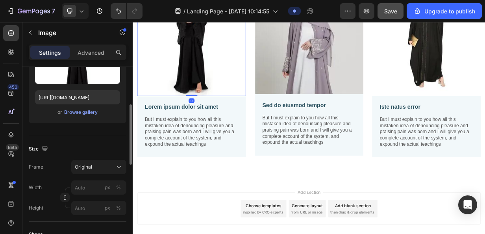
click at [204, 51] on img at bounding box center [211, 49] width 146 height 146
click at [98, 94] on input "https://avatars.mds.yandex.net/i?id=ffa7f8e585bdd05f348b37f6cb6eec23558cde44-52…" at bounding box center [77, 97] width 85 height 14
paste input "c082edbf37ed44cedcc43d89f572e9815b282da8-10907882"
type input "https://avatars.mds.yandex.net/i?id=c082edbf37ed44cedcc43d89f572e9815b282da8-10…"
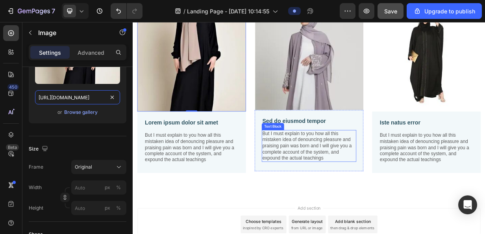
scroll to position [351, 0]
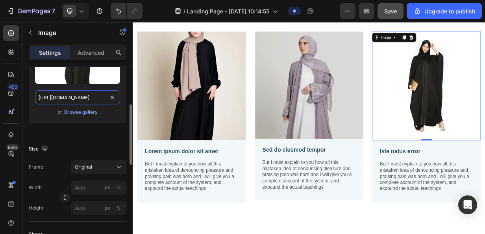
click at [94, 100] on input "https://avatars.mds.yandex.net/i?id=1cc1d31f1e5e1b4fcf417ea06ee18cdd407ed99b-52…" at bounding box center [77, 97] width 85 height 14
paste input "i.pinimg.com/474x/54/47/d5/5447d50469639c9100565cf224ca3abf.jpg"
type input "https://i.pinimg.com/474x/54/47/d5/5447d50469639c9100565cf224ca3abf.jpg"
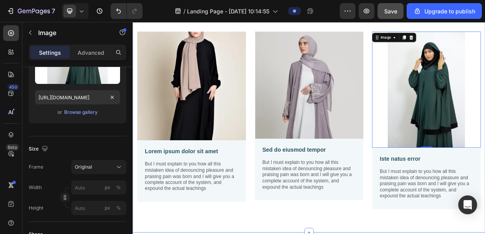
click at [348, 233] on div "Image Lorem ipsum dolor sit amet Text Block But I must explain to you how all t…" at bounding box center [368, 160] width 460 height 250
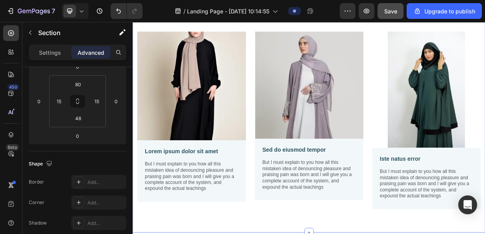
scroll to position [0, 0]
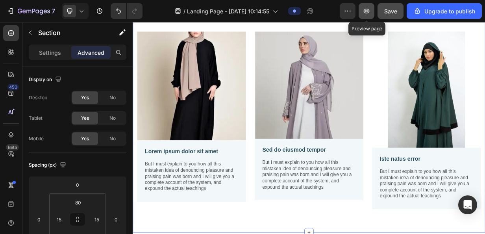
click at [368, 13] on icon "button" at bounding box center [366, 11] width 8 height 8
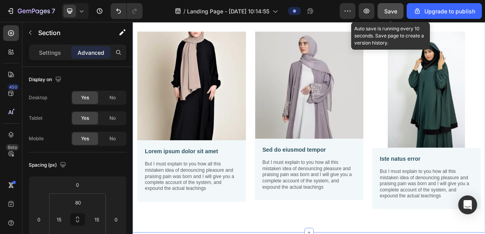
click at [386, 10] on span "Save" at bounding box center [390, 11] width 13 height 7
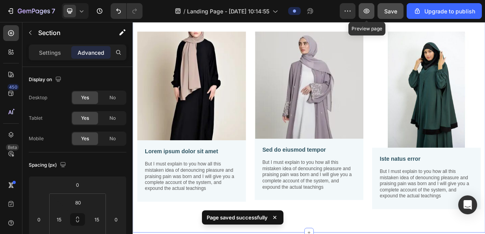
click at [365, 11] on icon "button" at bounding box center [367, 11] width 6 height 5
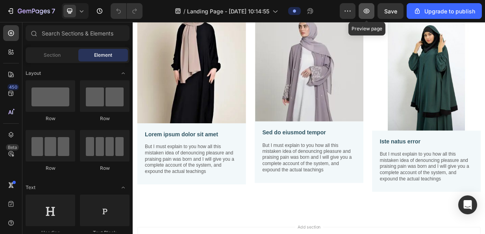
click at [372, 10] on button "button" at bounding box center [366, 11] width 16 height 16
